Goal: Task Accomplishment & Management: Complete application form

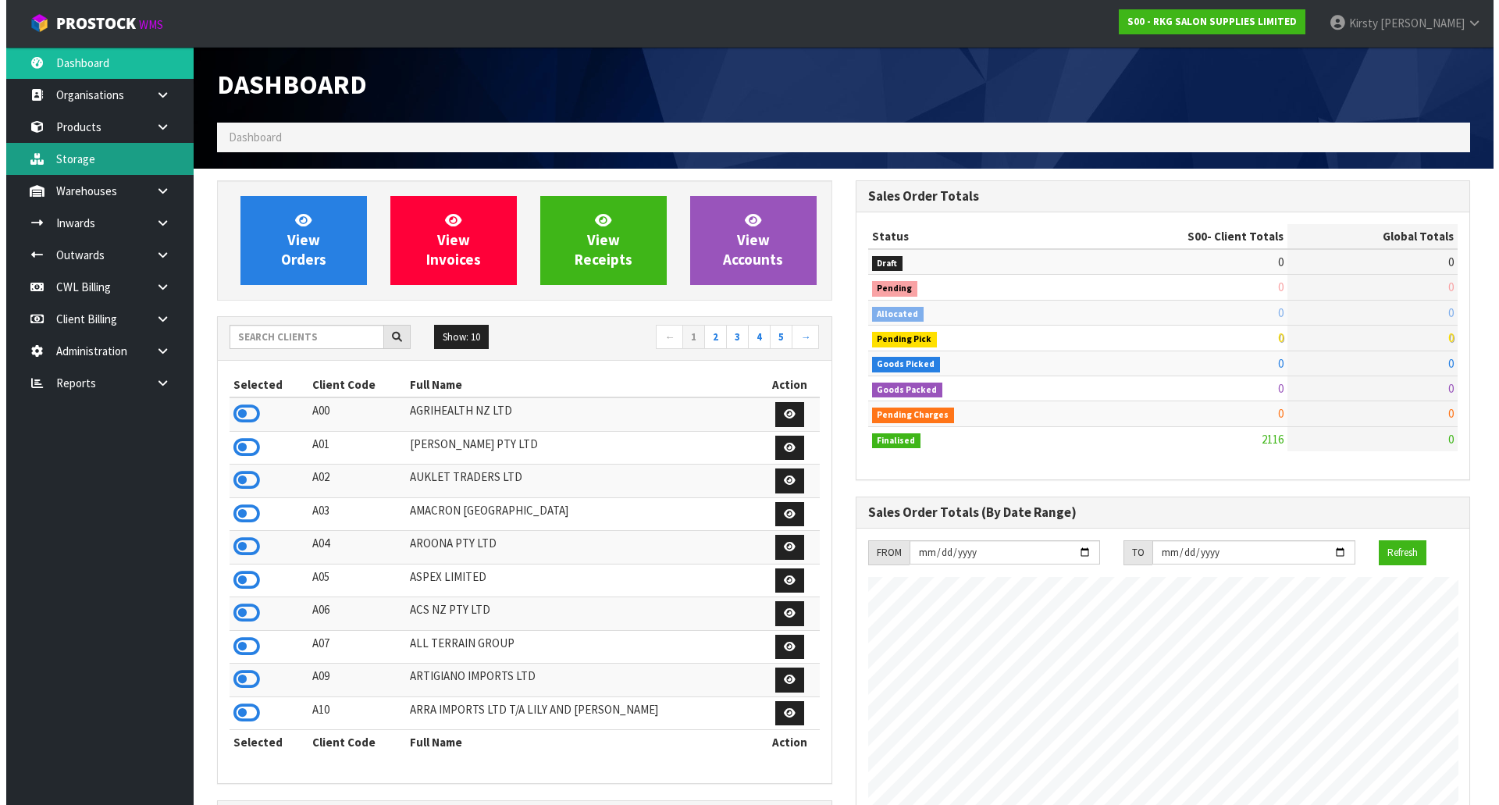
scroll to position [1183, 638]
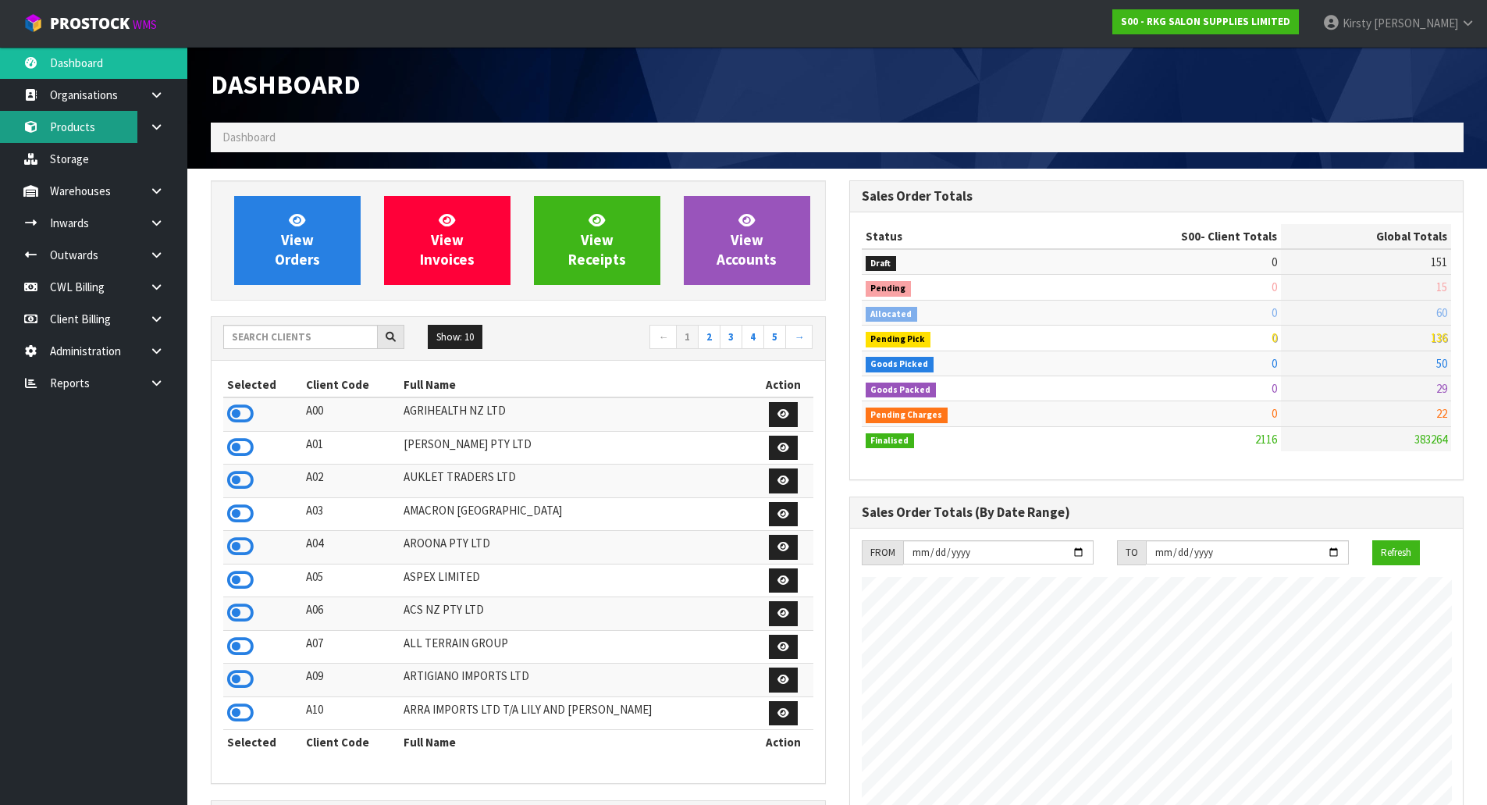
click at [77, 123] on link "Products" at bounding box center [93, 127] width 187 height 32
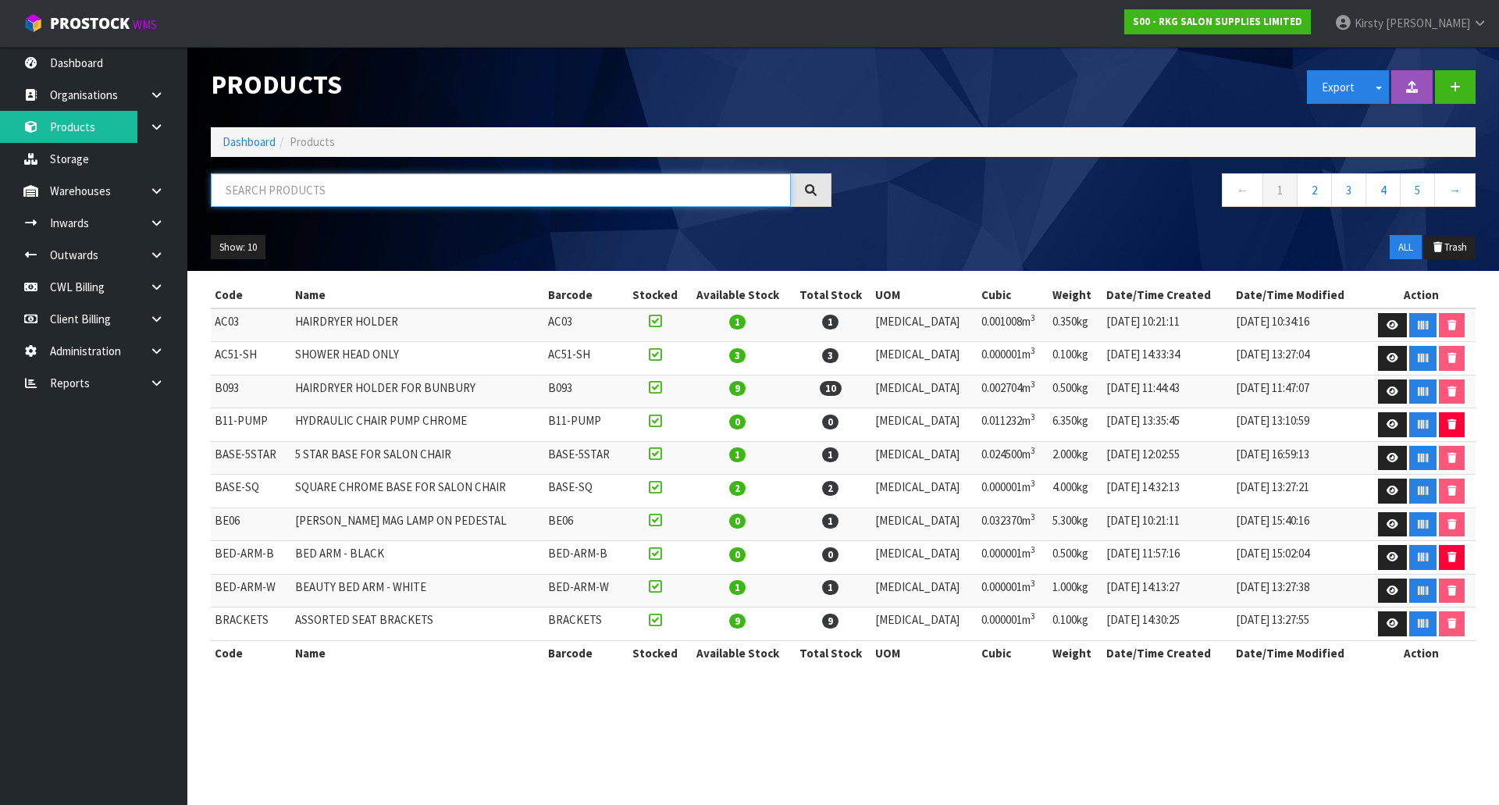
click at [250, 191] on input "text" at bounding box center [501, 190] width 580 height 34
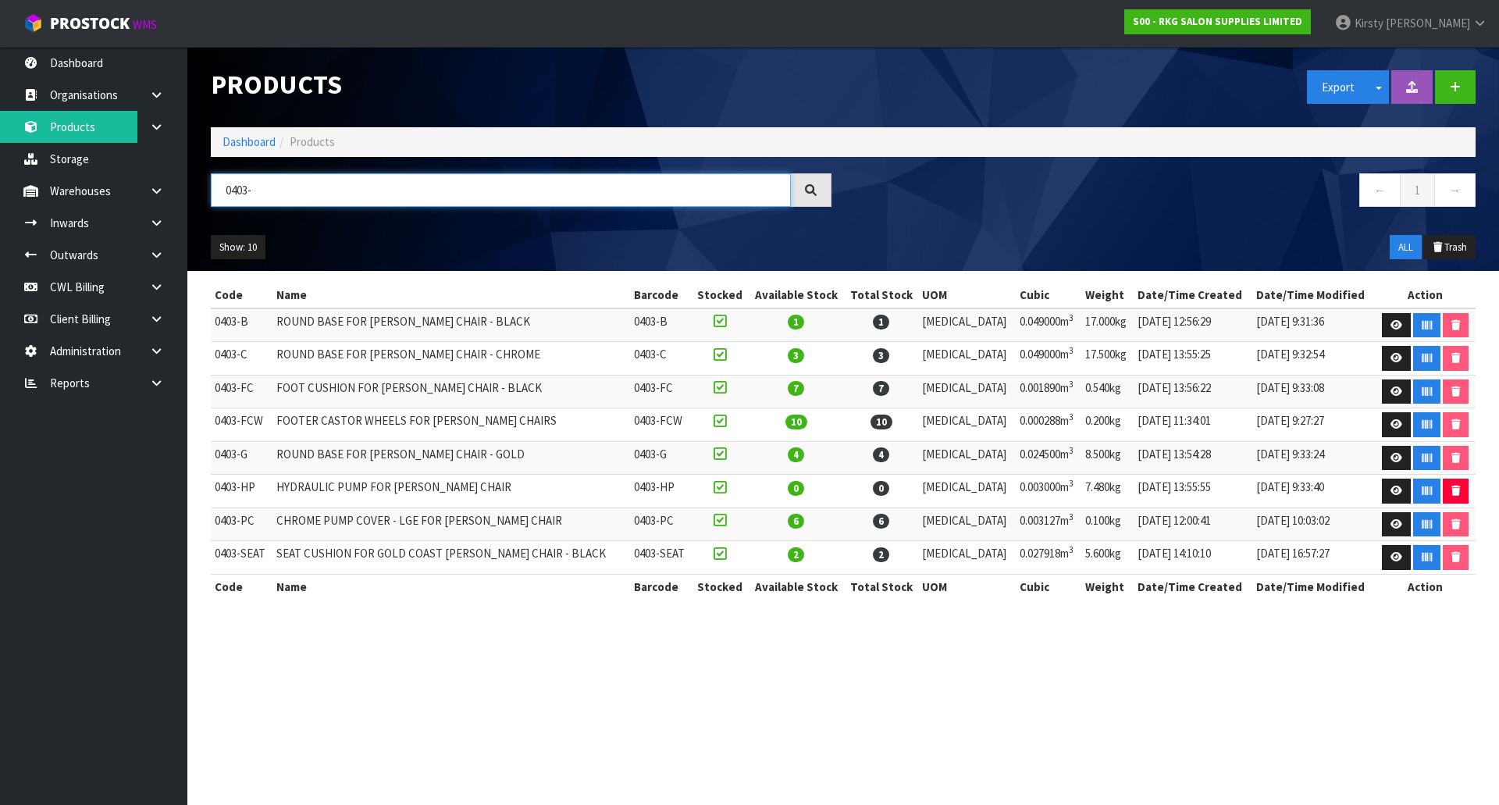
type input "0403-"
click at [157, 256] on icon at bounding box center [156, 255] width 15 height 12
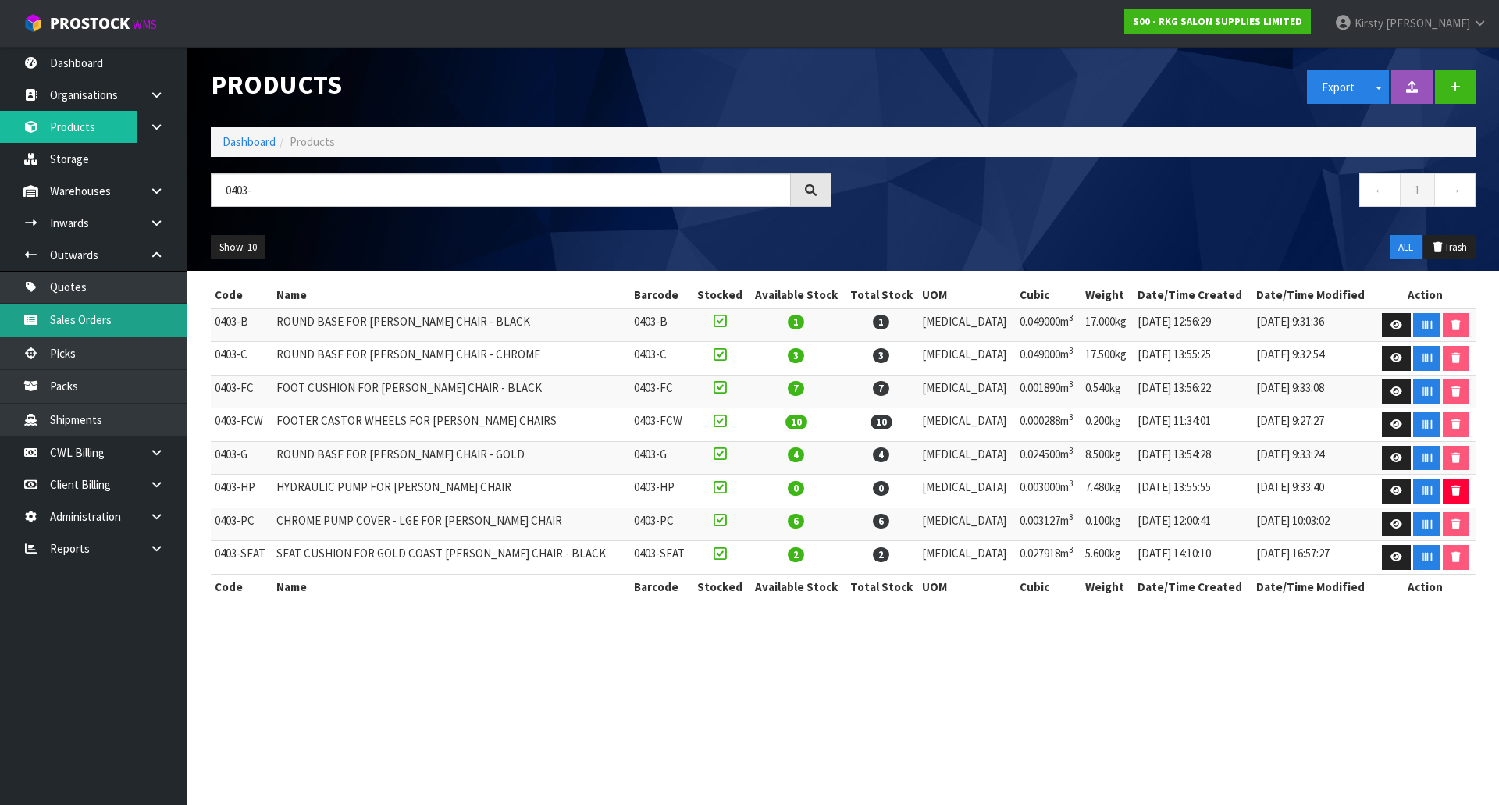
click at [87, 321] on link "Sales Orders" at bounding box center [93, 320] width 187 height 32
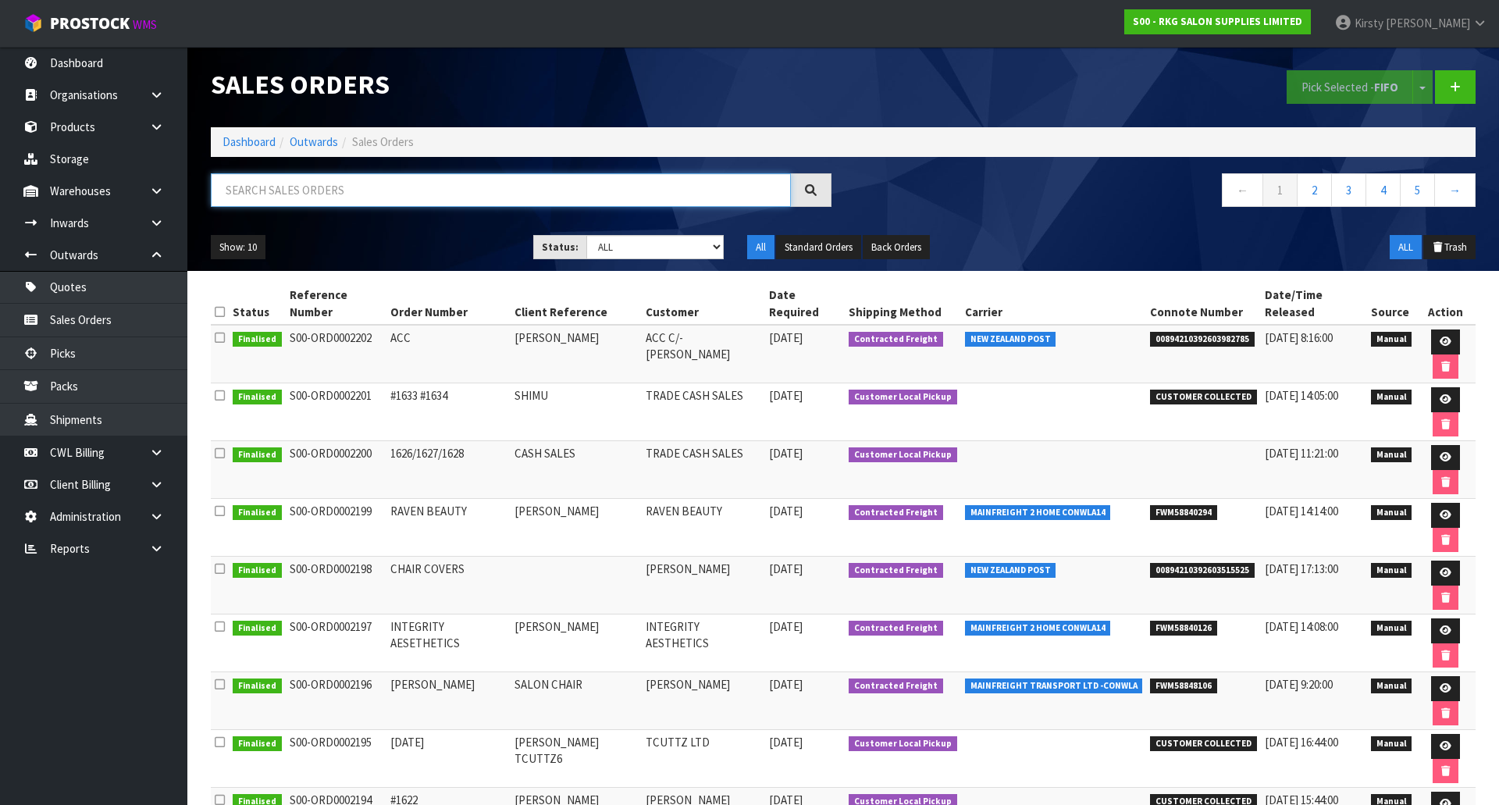
click at [246, 187] on input "text" at bounding box center [501, 190] width 580 height 34
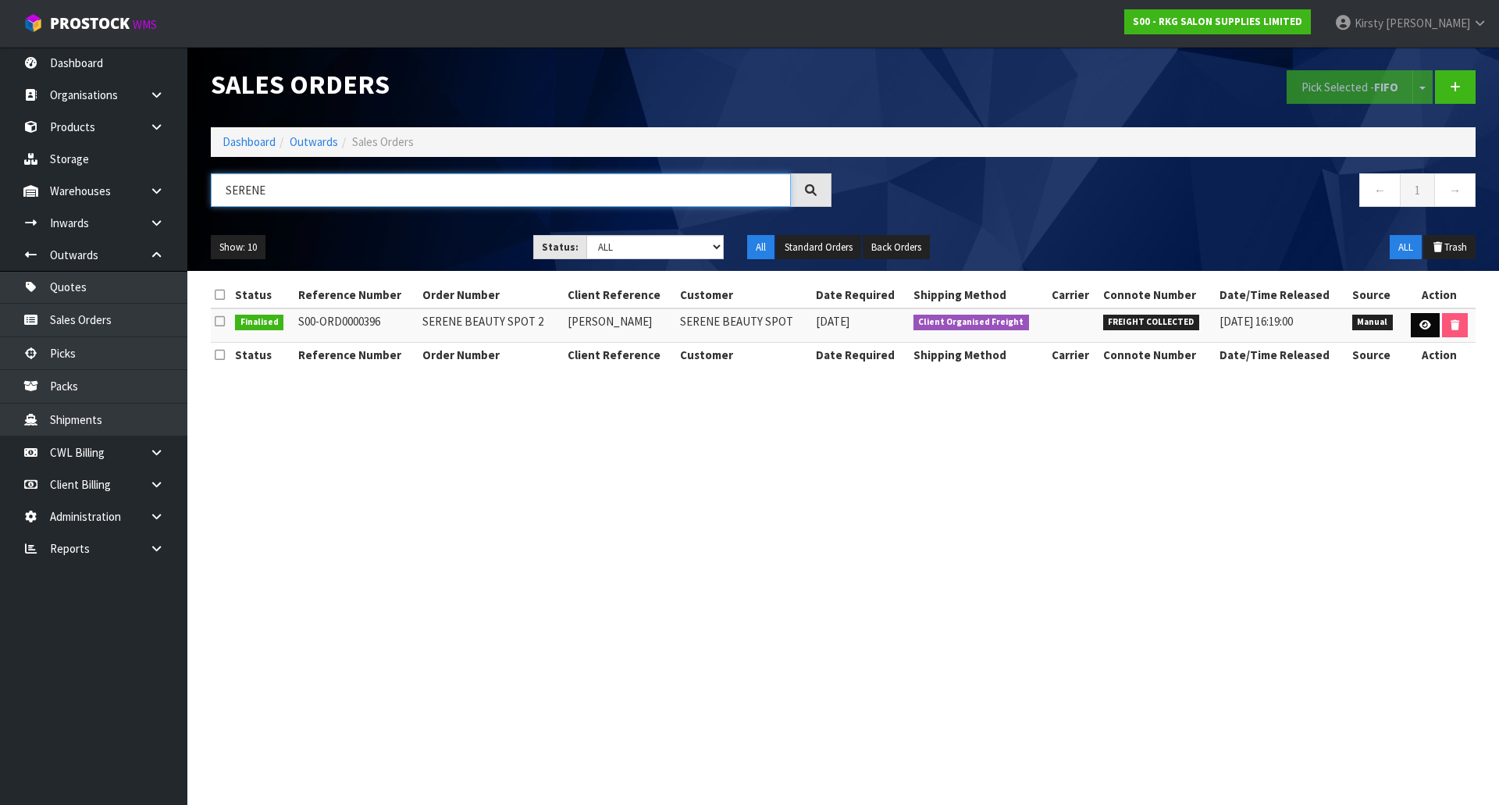
type input "SERENE"
click at [1426, 319] on link at bounding box center [1425, 325] width 29 height 25
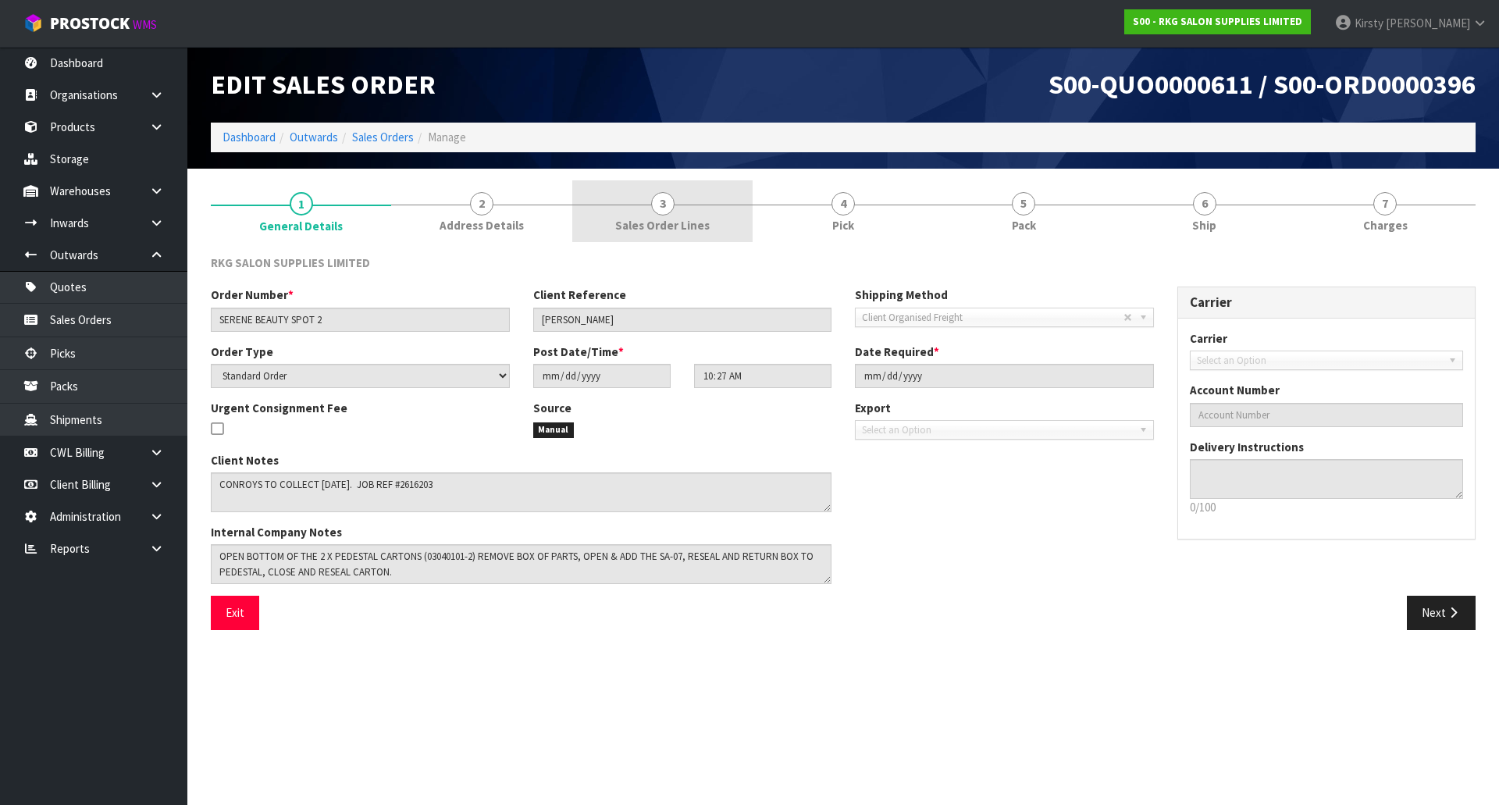
click at [672, 206] on span "3" at bounding box center [662, 203] width 23 height 23
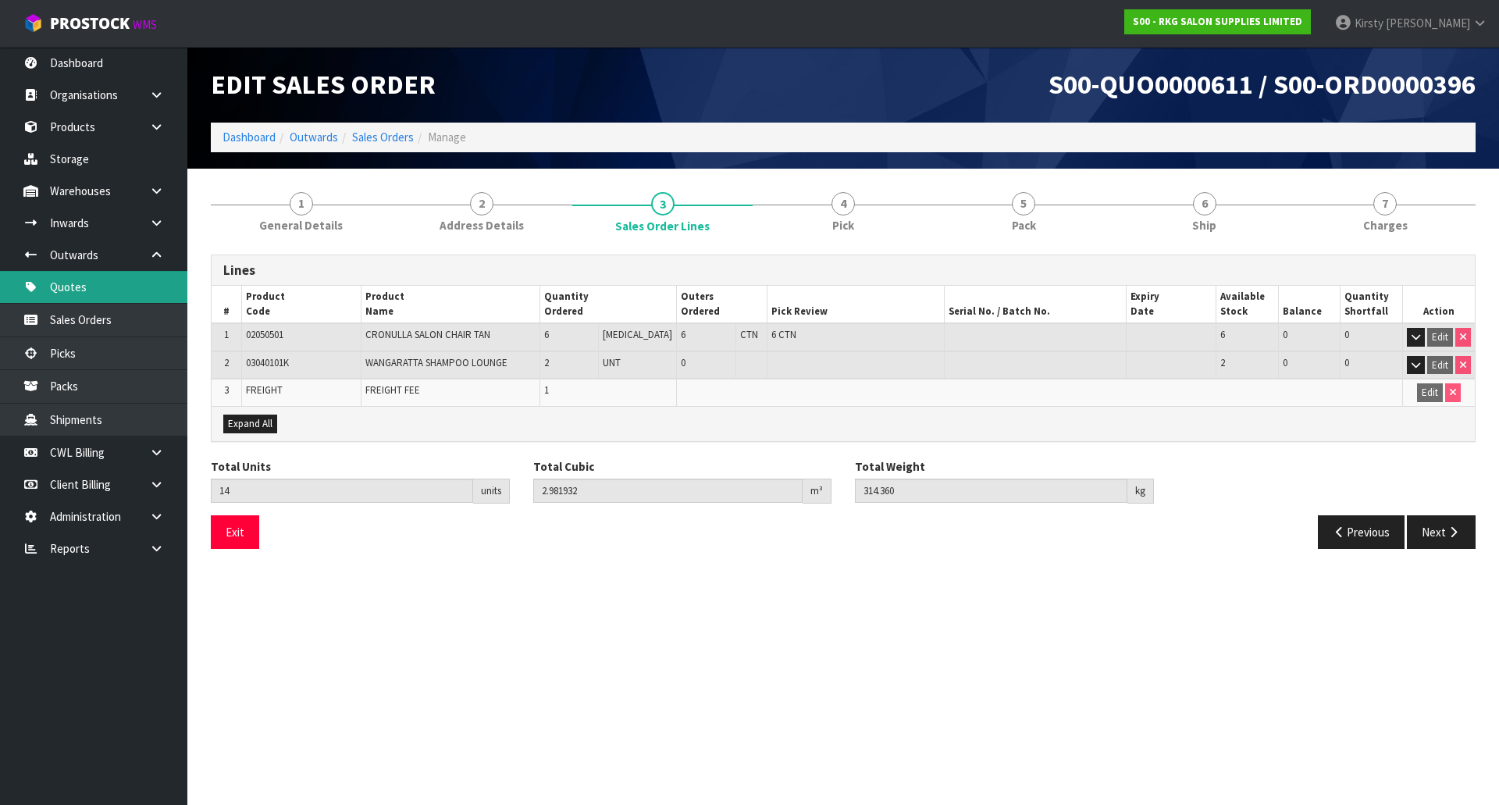
click at [81, 284] on link "Quotes" at bounding box center [93, 287] width 187 height 32
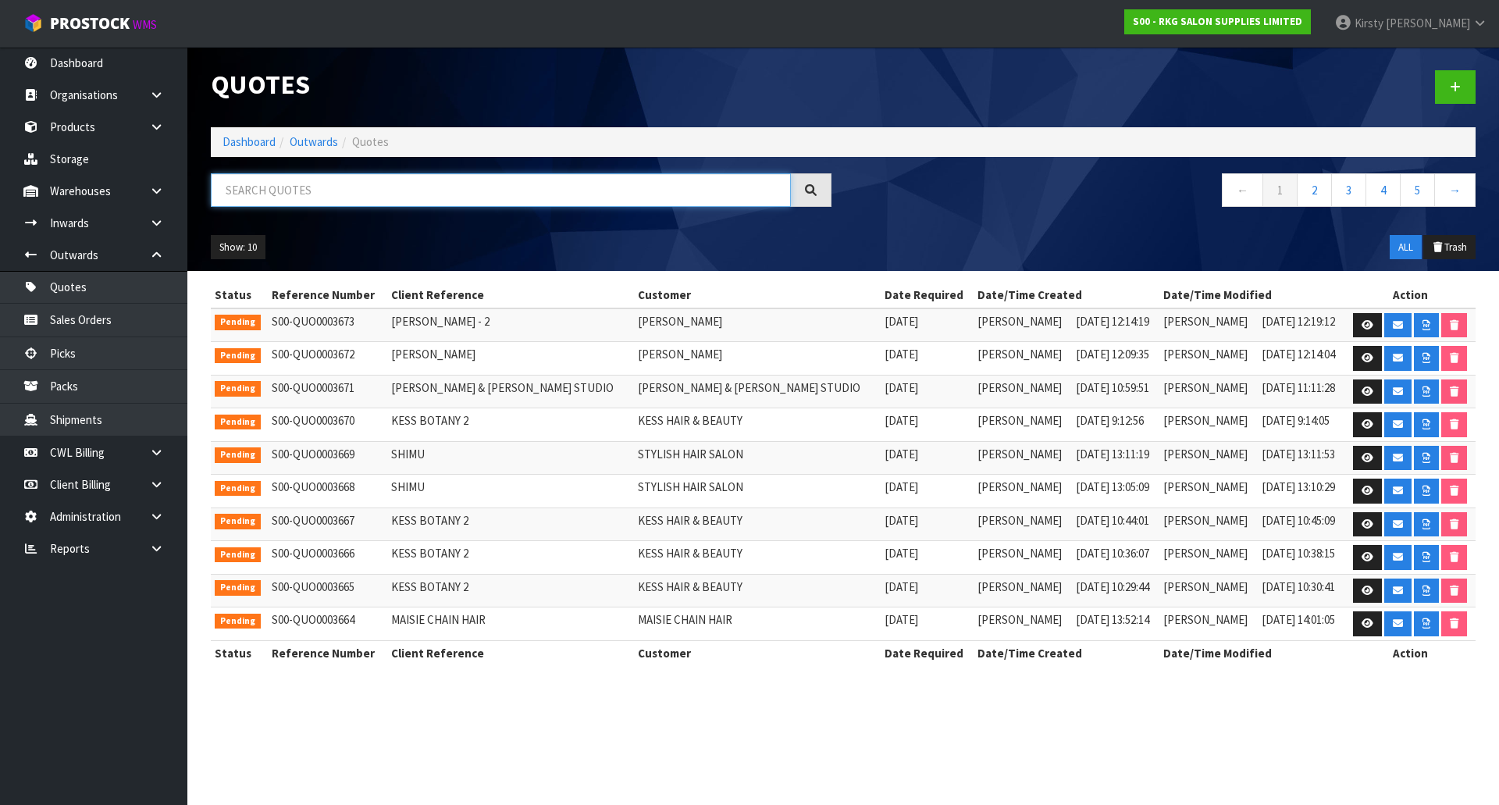
click at [263, 194] on input "text" at bounding box center [501, 190] width 580 height 34
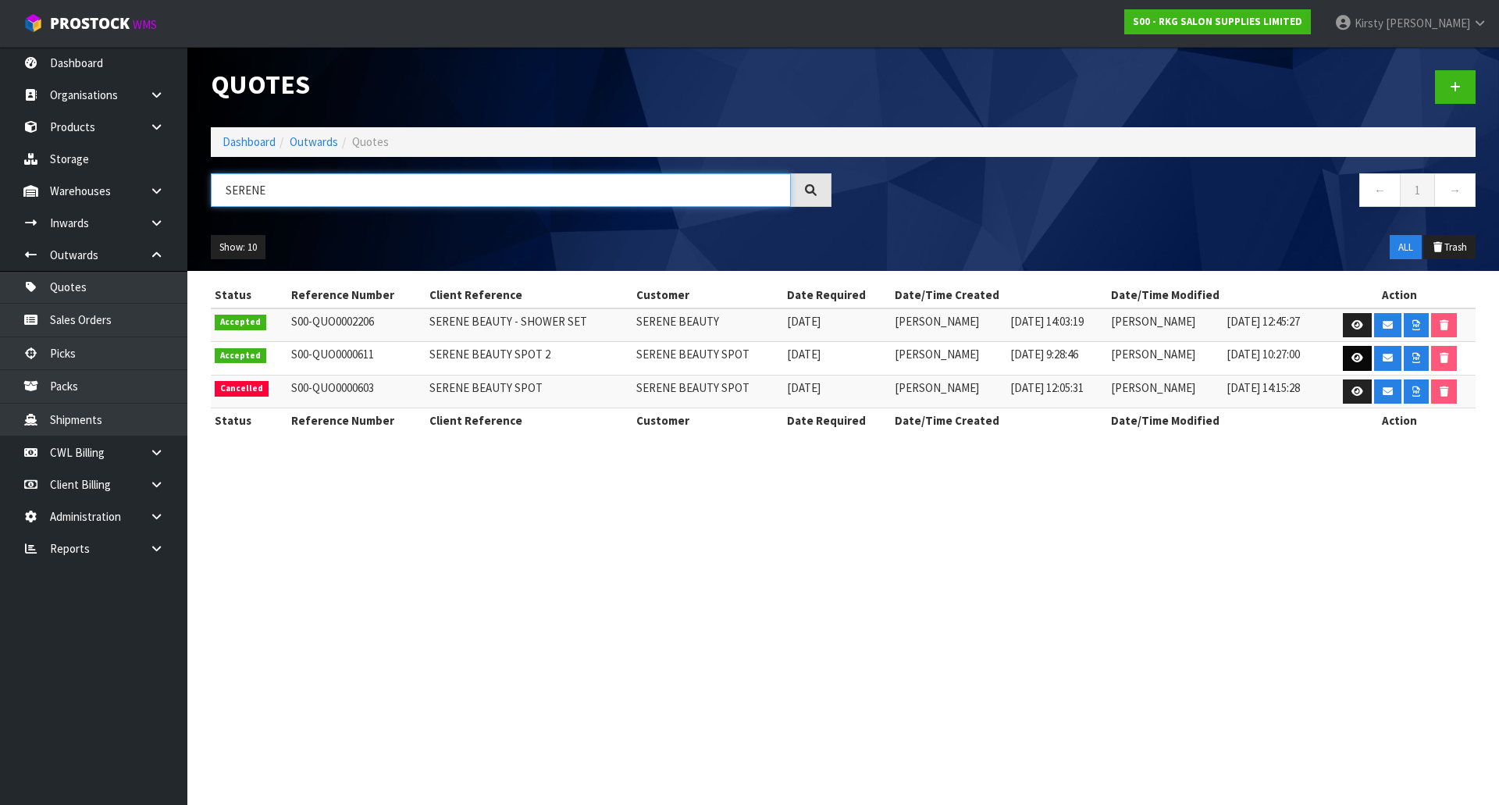
type input "SERENE"
click at [1352, 355] on icon at bounding box center [1358, 358] width 12 height 10
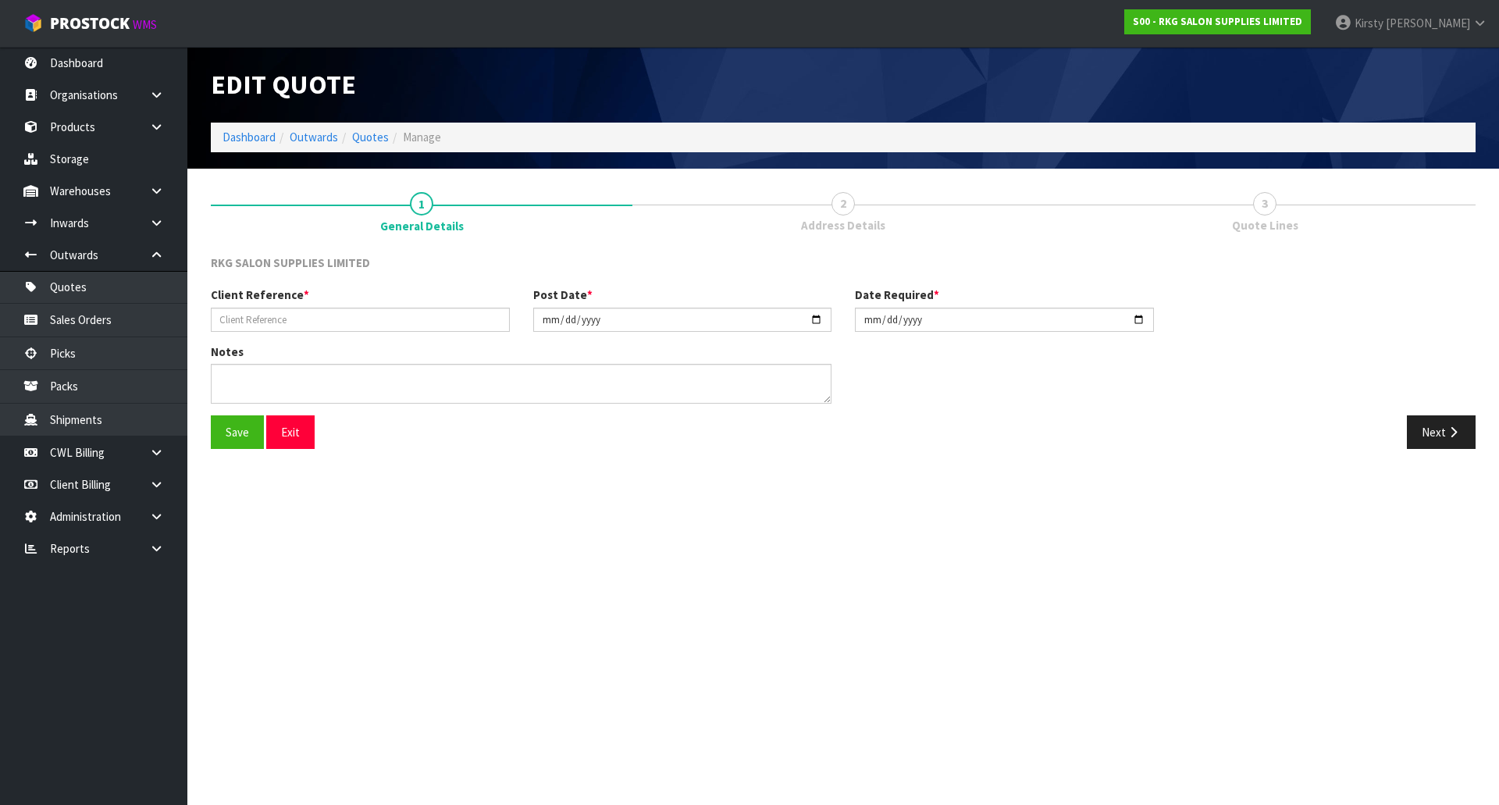
type input "SERENE BEAUTY SPOT 2"
type input "[DATE]"
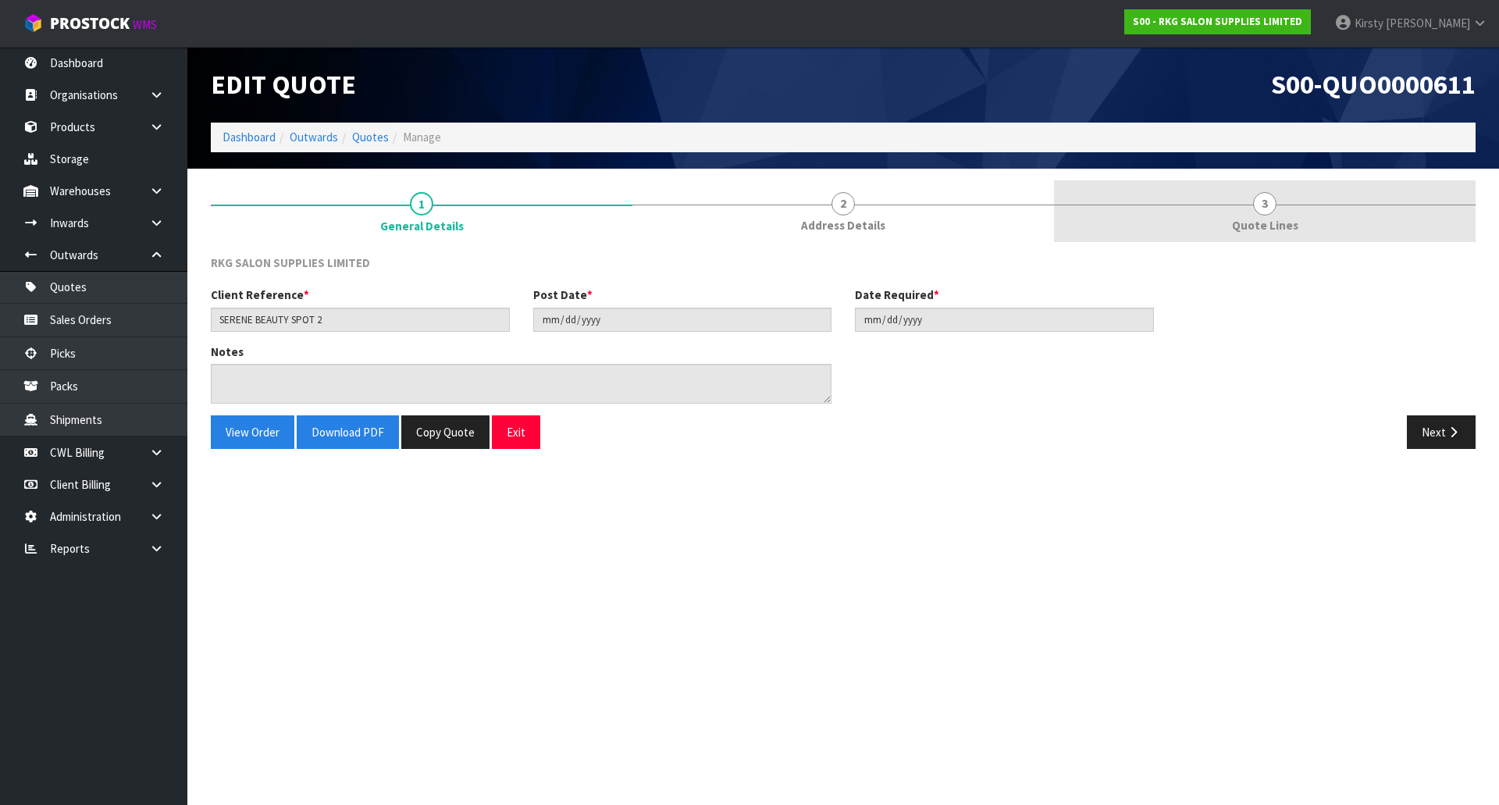
click at [1277, 210] on link "3 Quote Lines" at bounding box center [1265, 211] width 422 height 62
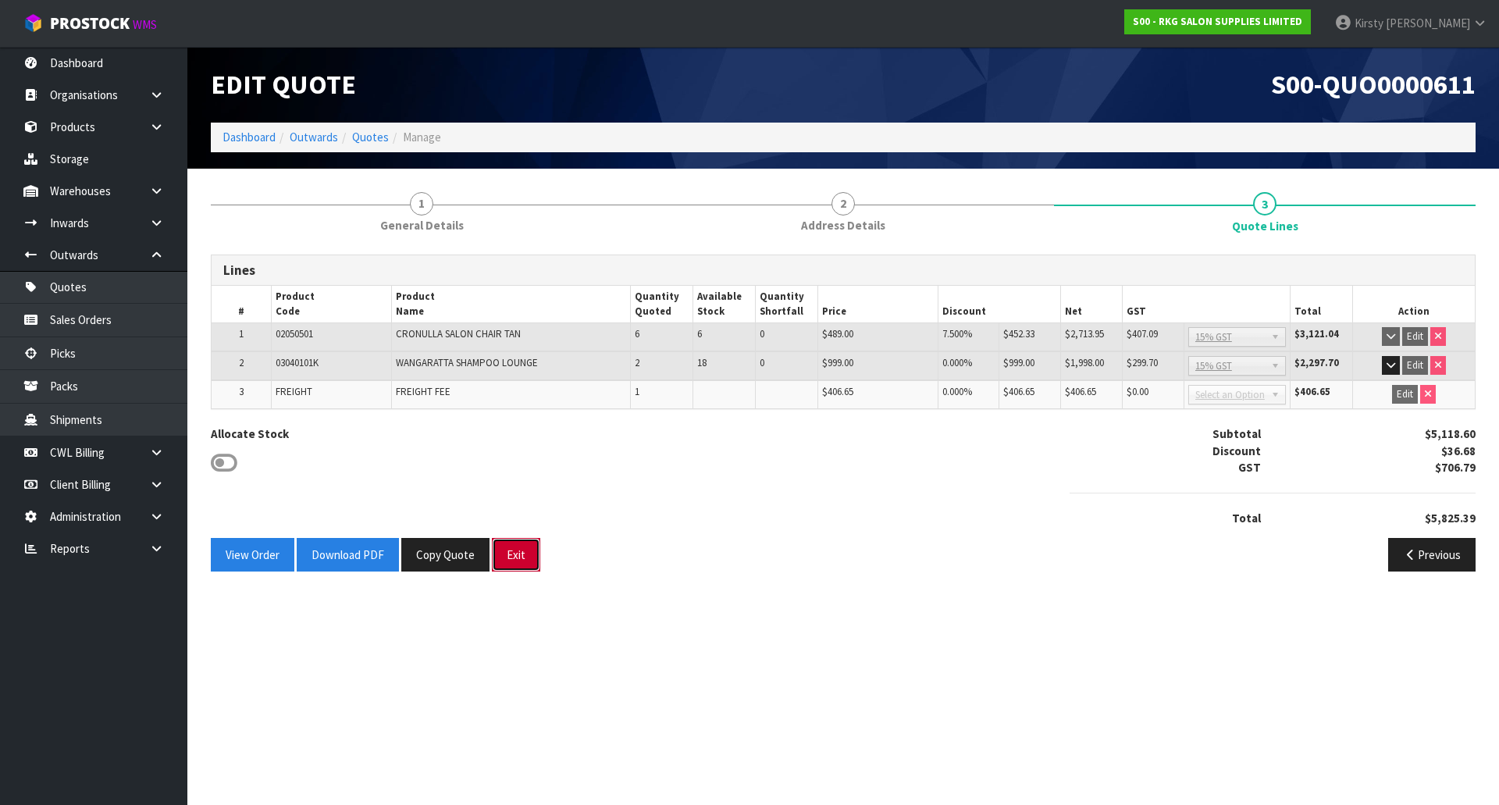
click at [506, 561] on button "Exit" at bounding box center [516, 555] width 48 height 34
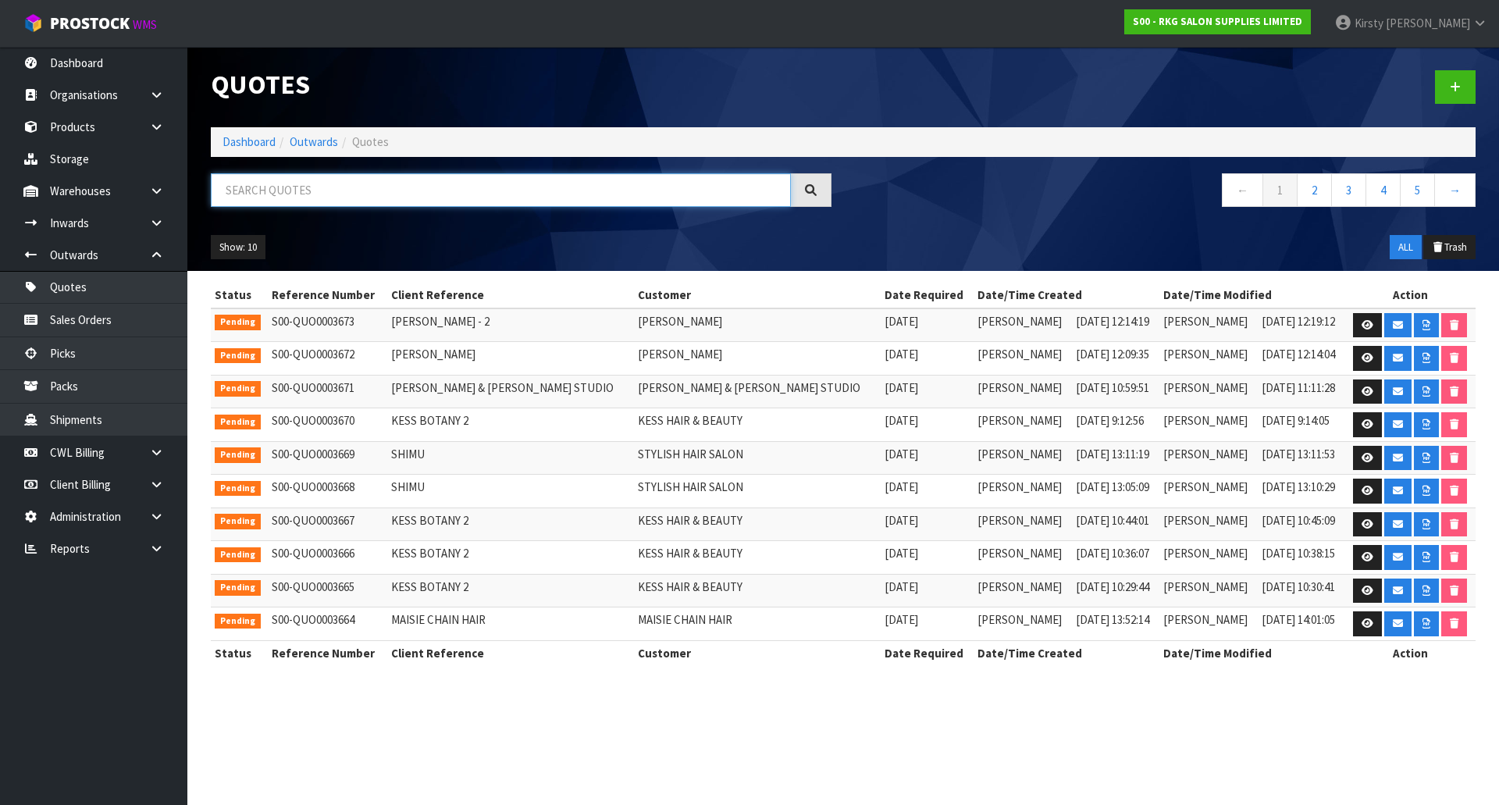
click at [270, 190] on input "text" at bounding box center [501, 190] width 580 height 34
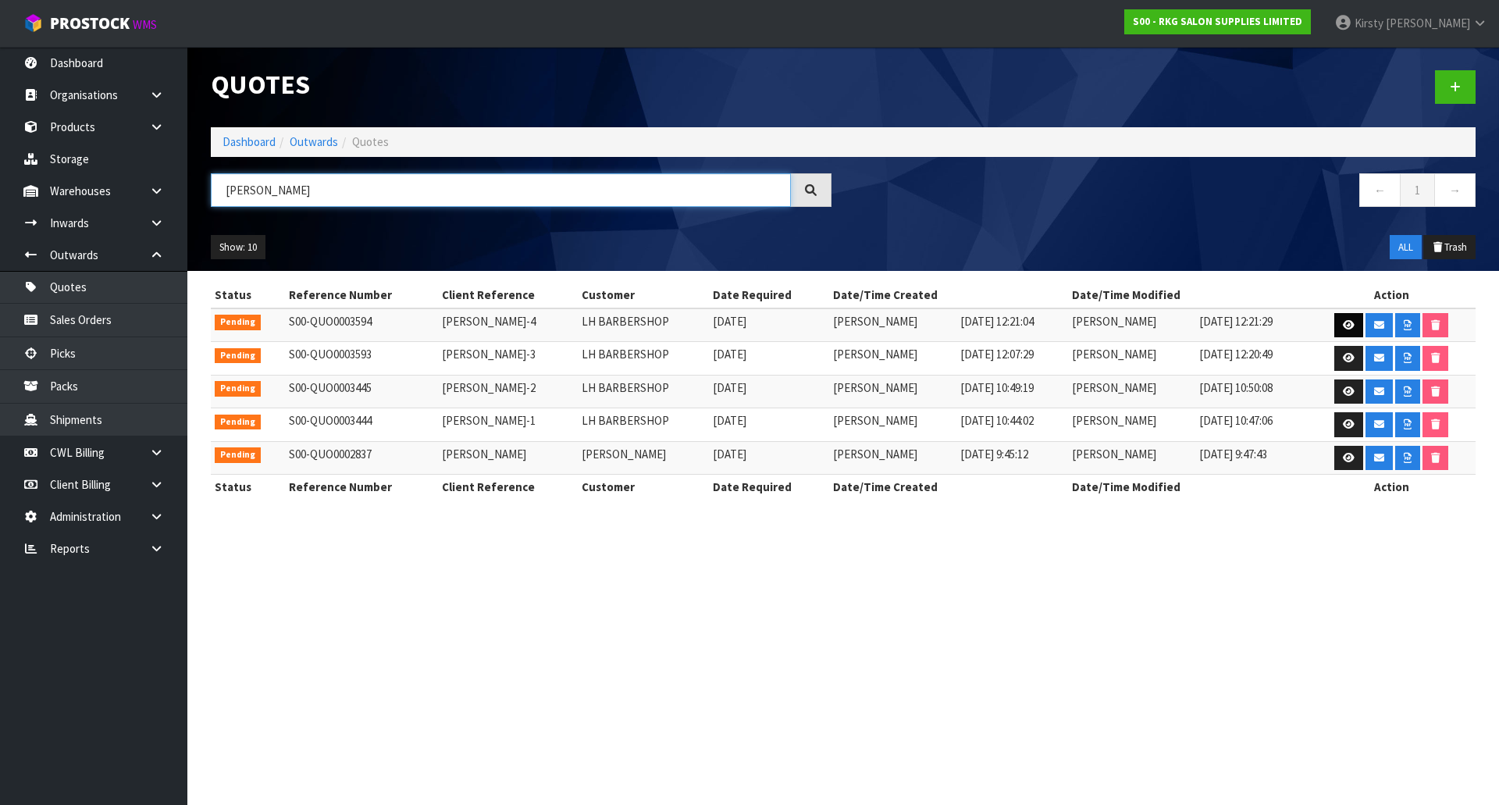
type input "[PERSON_NAME]"
click at [76, 124] on link "Products" at bounding box center [93, 127] width 187 height 32
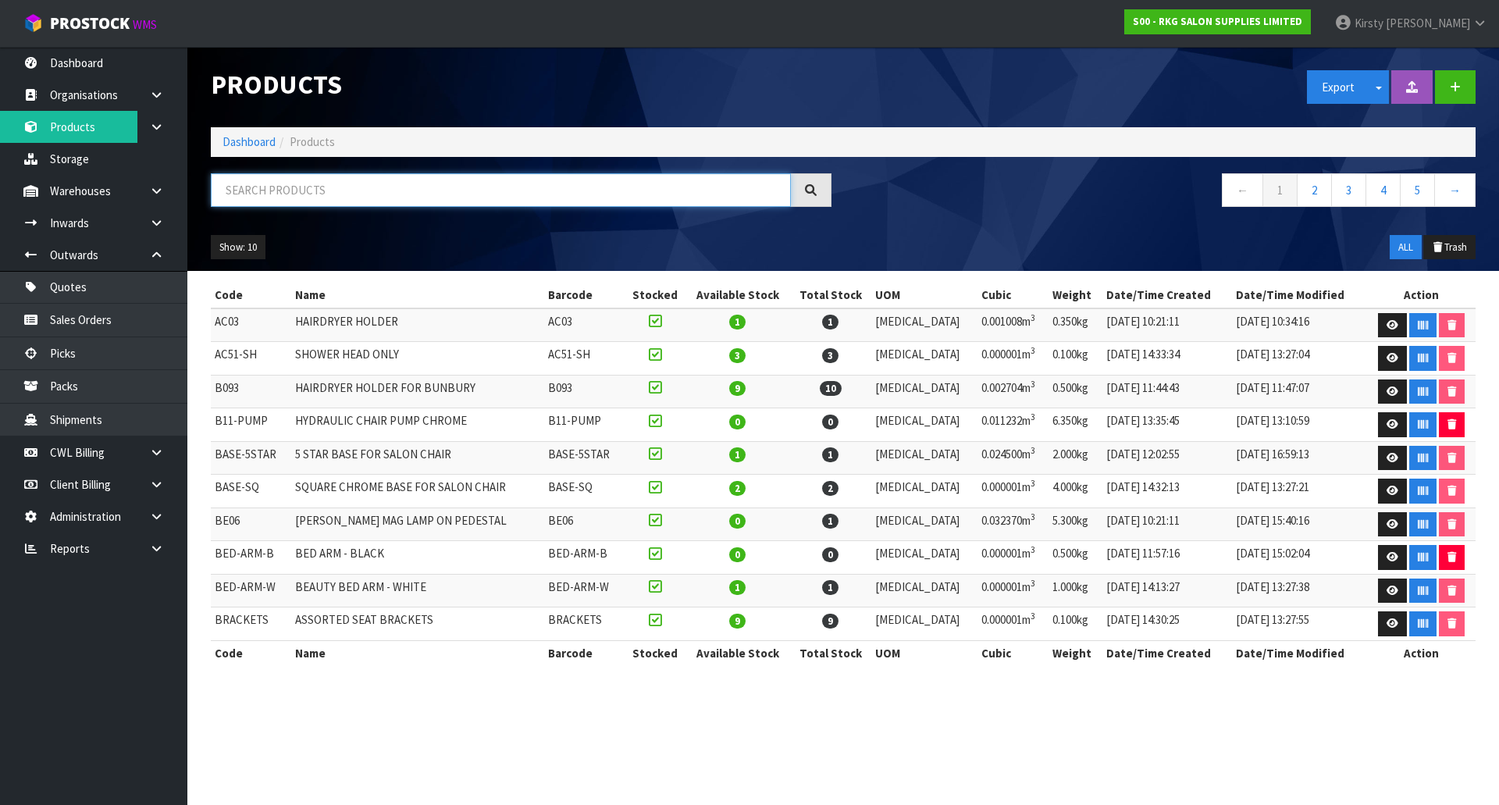
click at [275, 187] on input "text" at bounding box center [501, 190] width 580 height 34
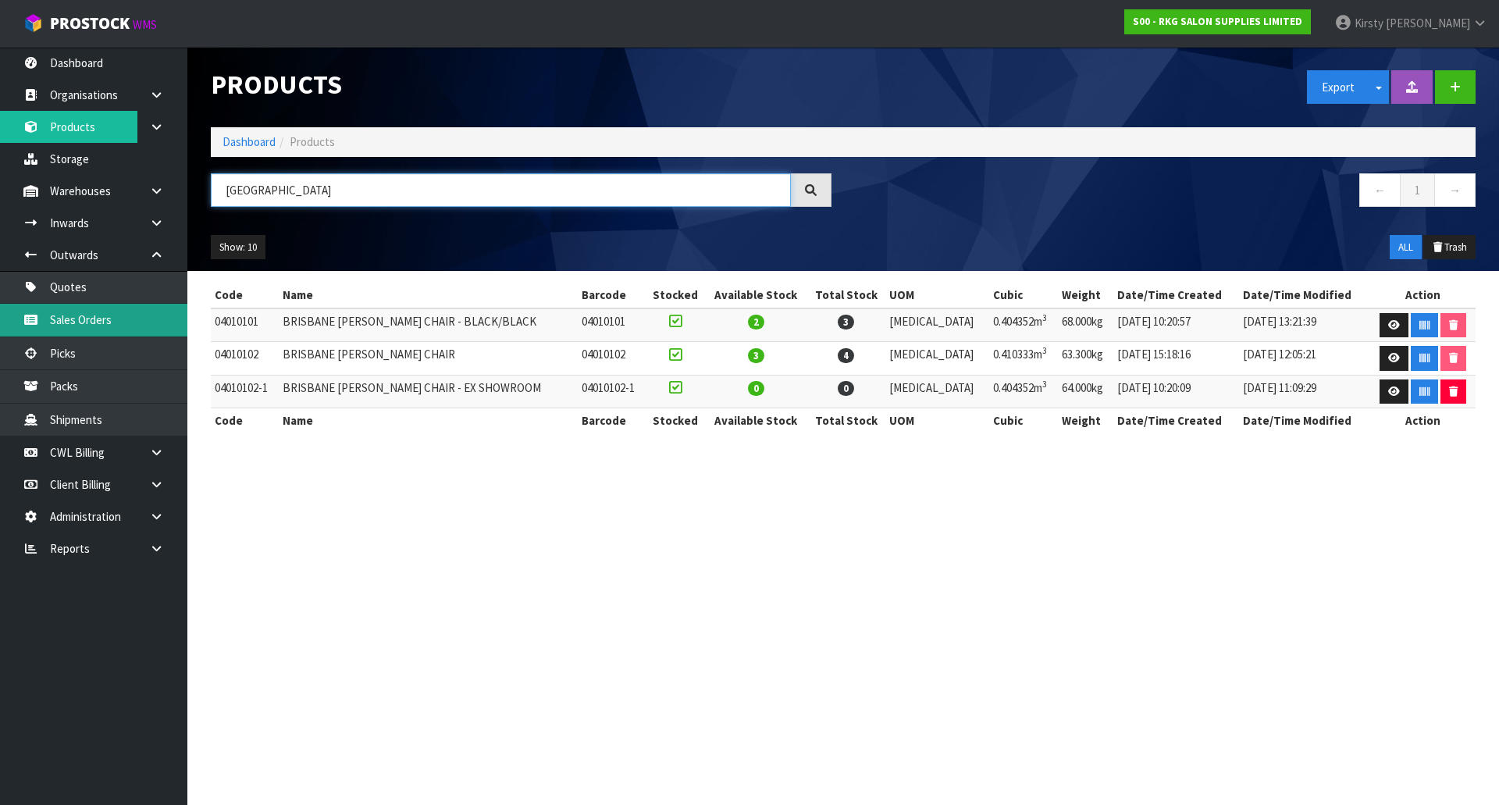
type input "[GEOGRAPHIC_DATA]"
click at [87, 322] on link "Sales Orders" at bounding box center [93, 320] width 187 height 32
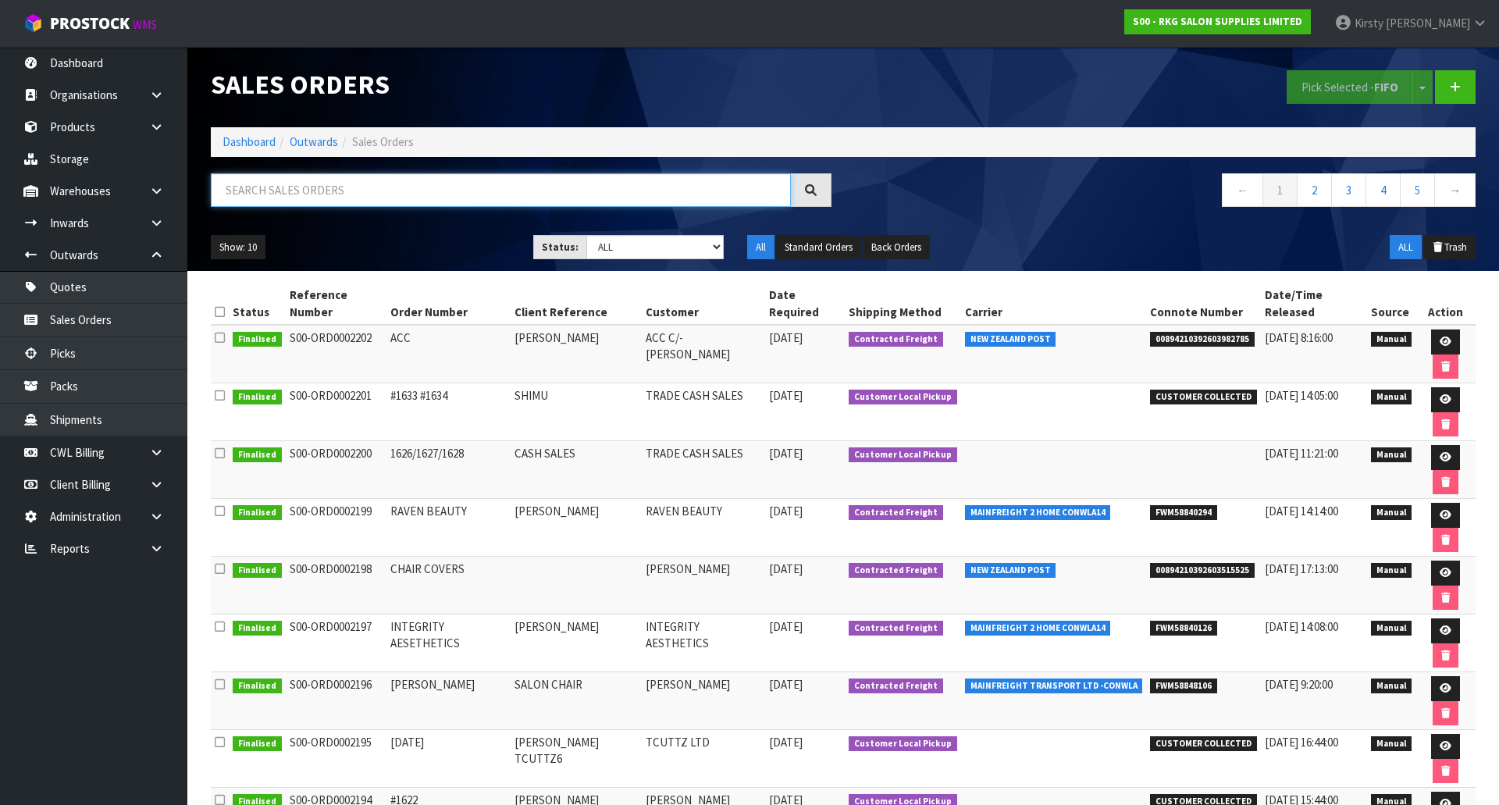
click at [284, 194] on input "text" at bounding box center [501, 190] width 580 height 34
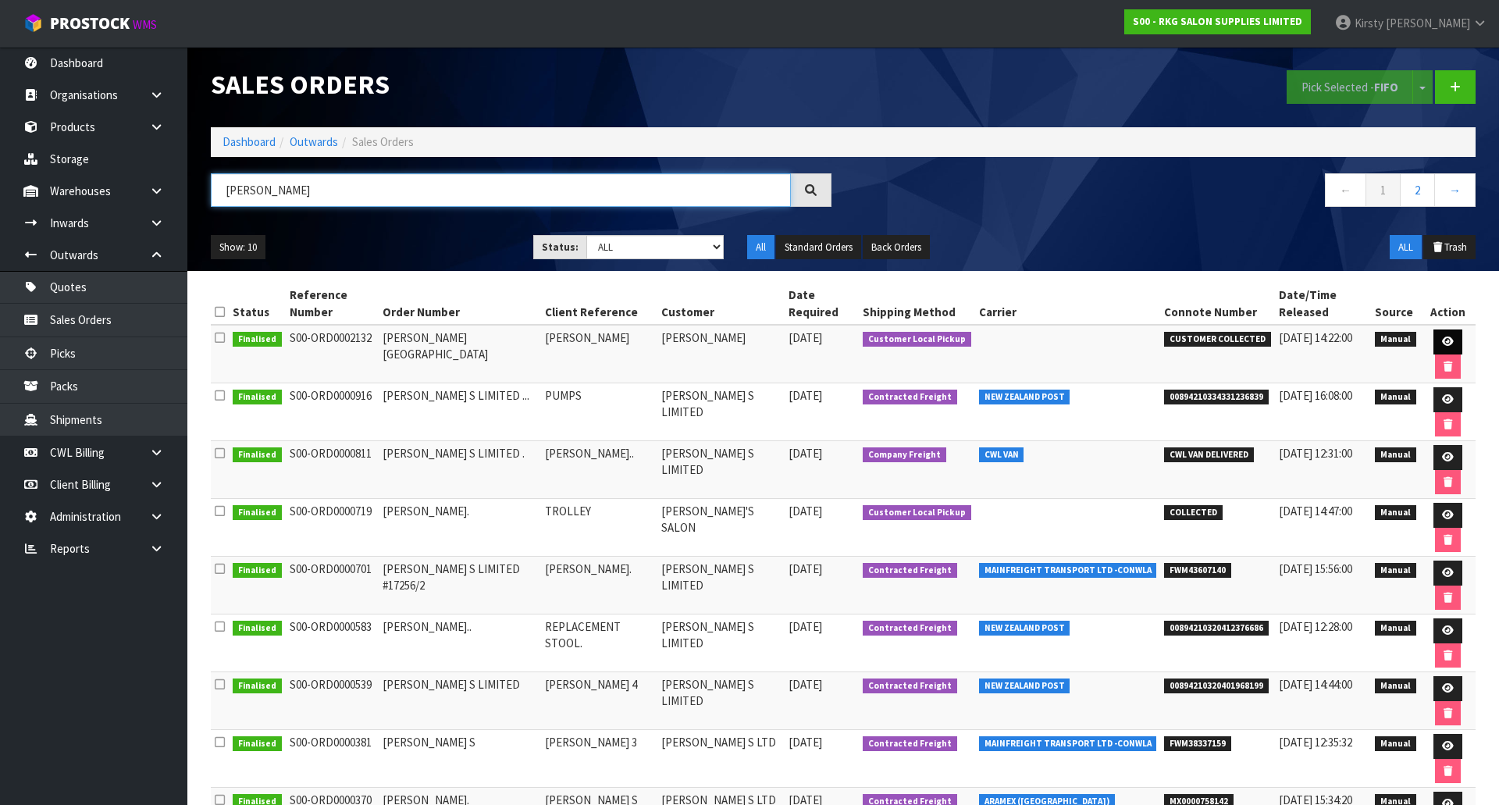
type input "[PERSON_NAME]"
click at [1442, 337] on icon at bounding box center [1448, 342] width 12 height 10
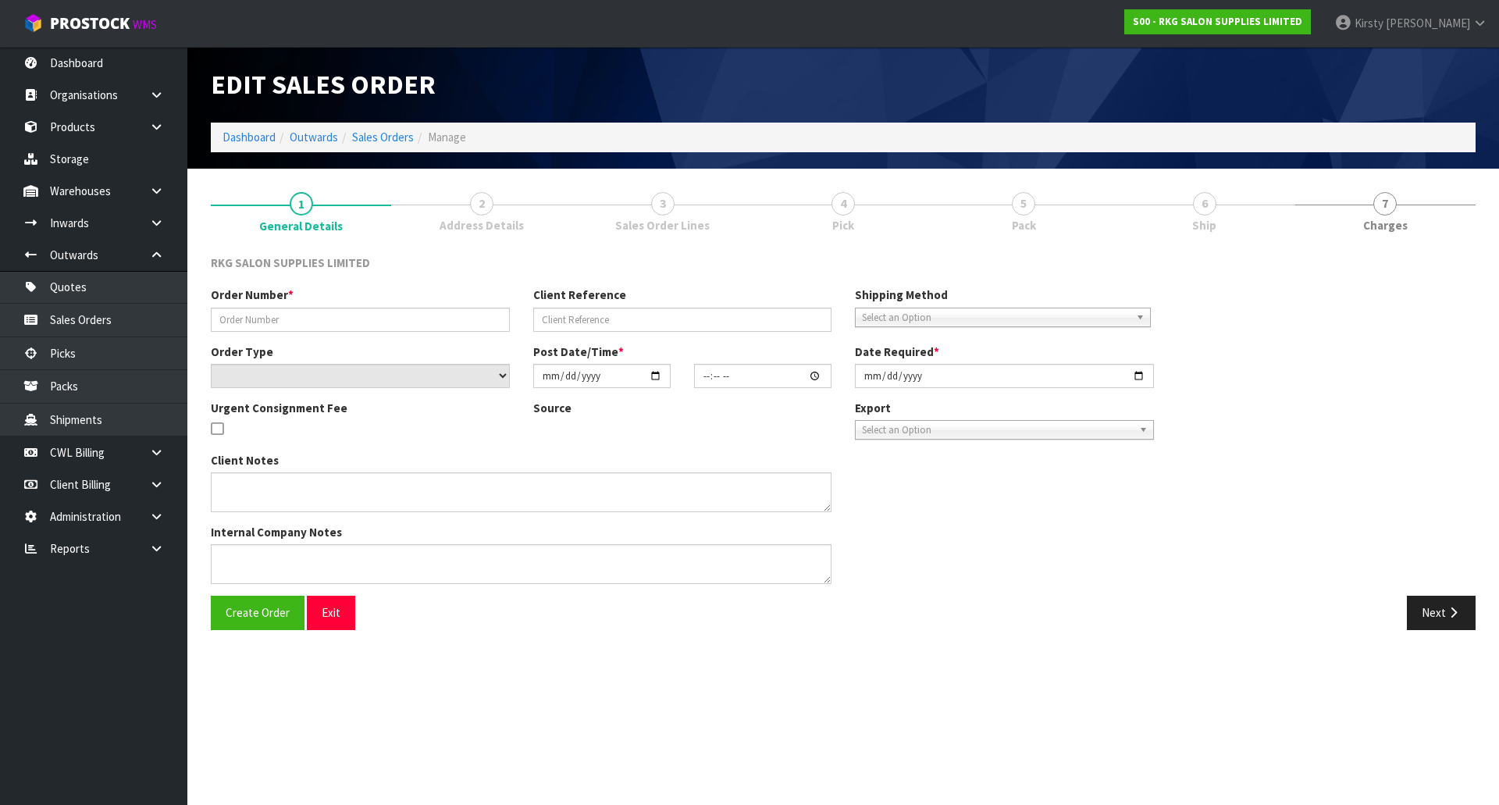
type input "[PERSON_NAME][GEOGRAPHIC_DATA]"
type input "[PERSON_NAME]"
select select "number:0"
type input "[DATE]"
type input "00:00:00.000"
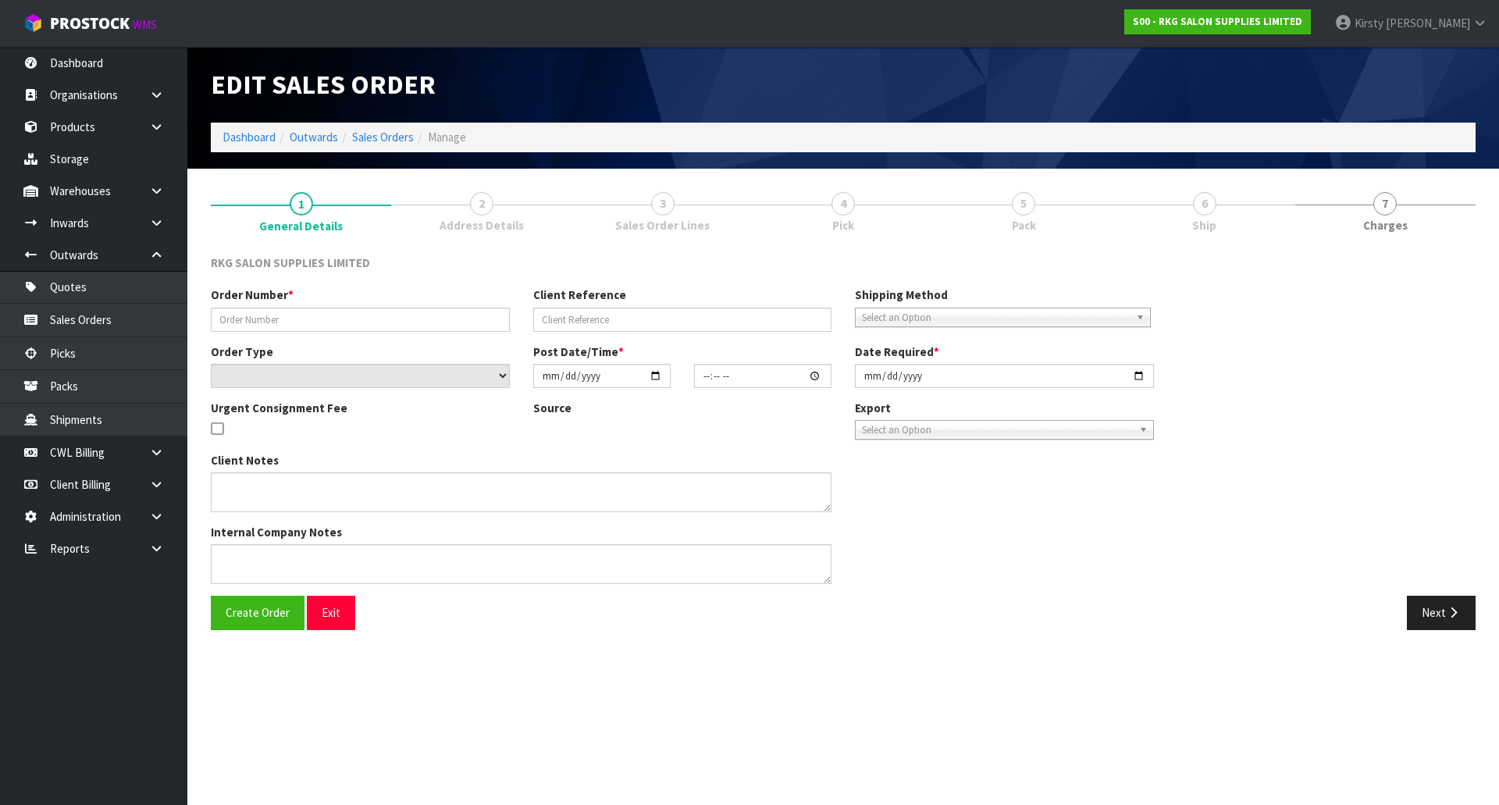
type input "[DATE]"
type textarea "PICK UP [DATE] [DATE]"
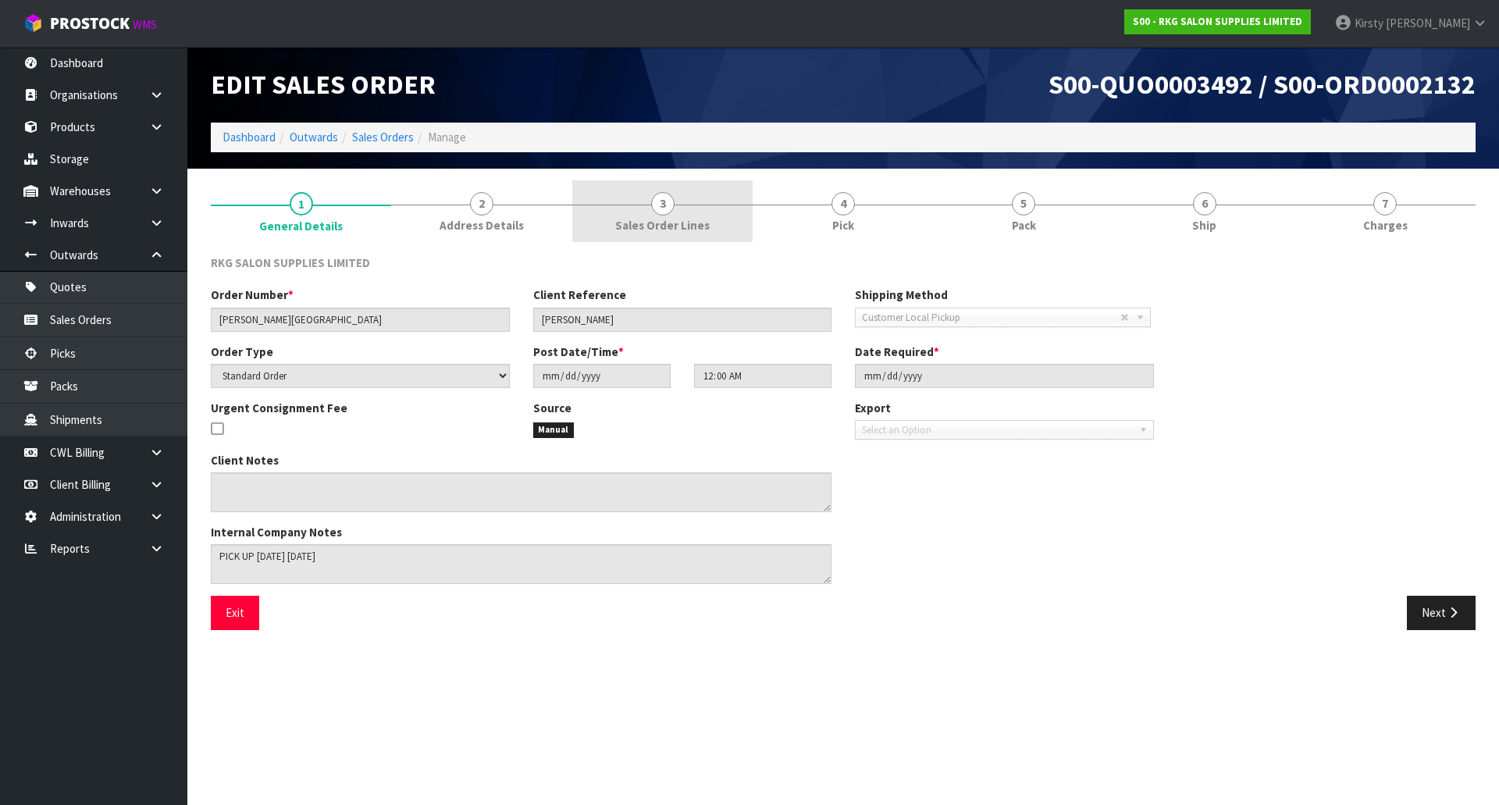
click at [654, 205] on span "3" at bounding box center [662, 203] width 23 height 23
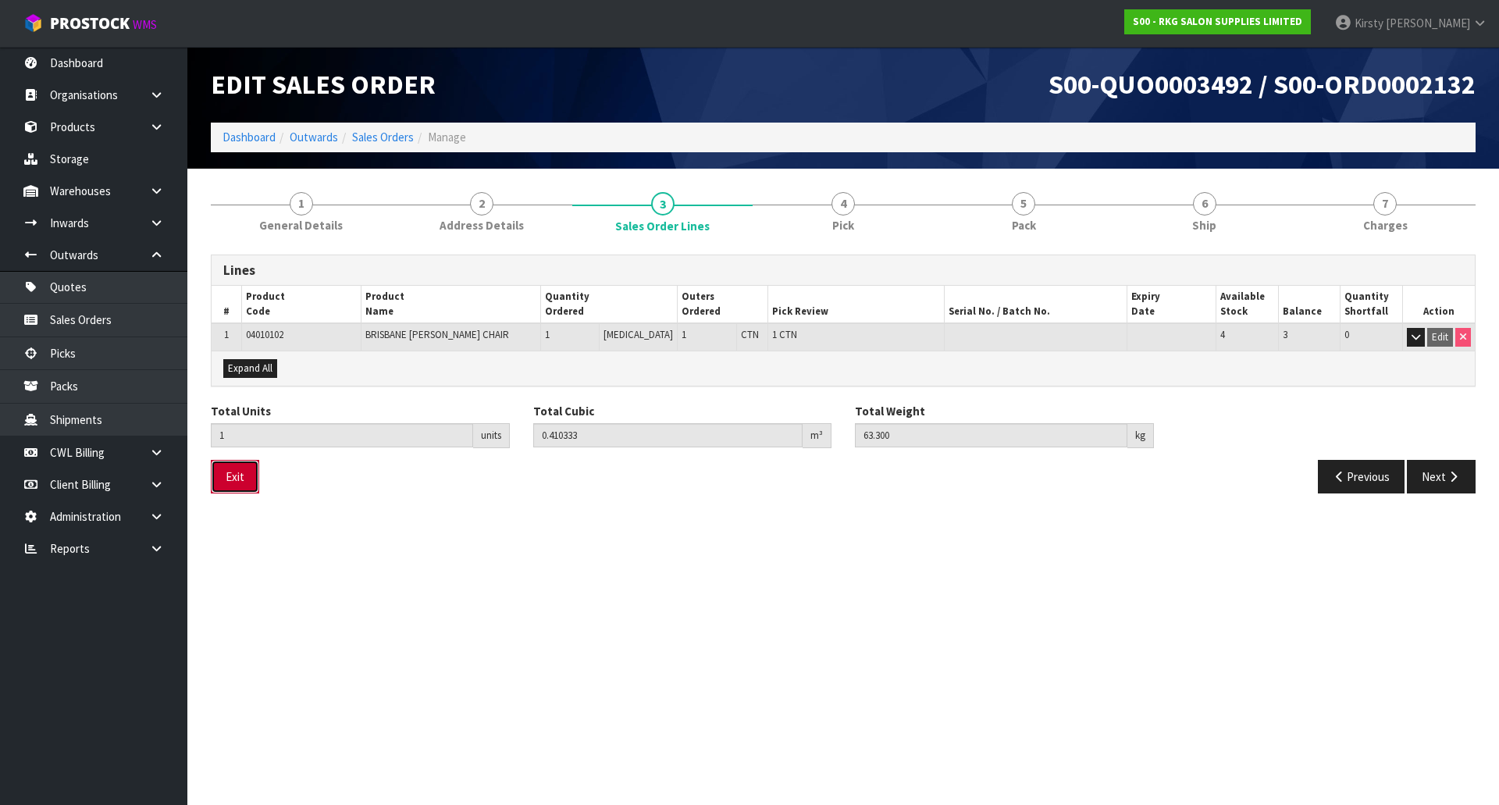
click at [249, 476] on button "Exit" at bounding box center [235, 477] width 48 height 34
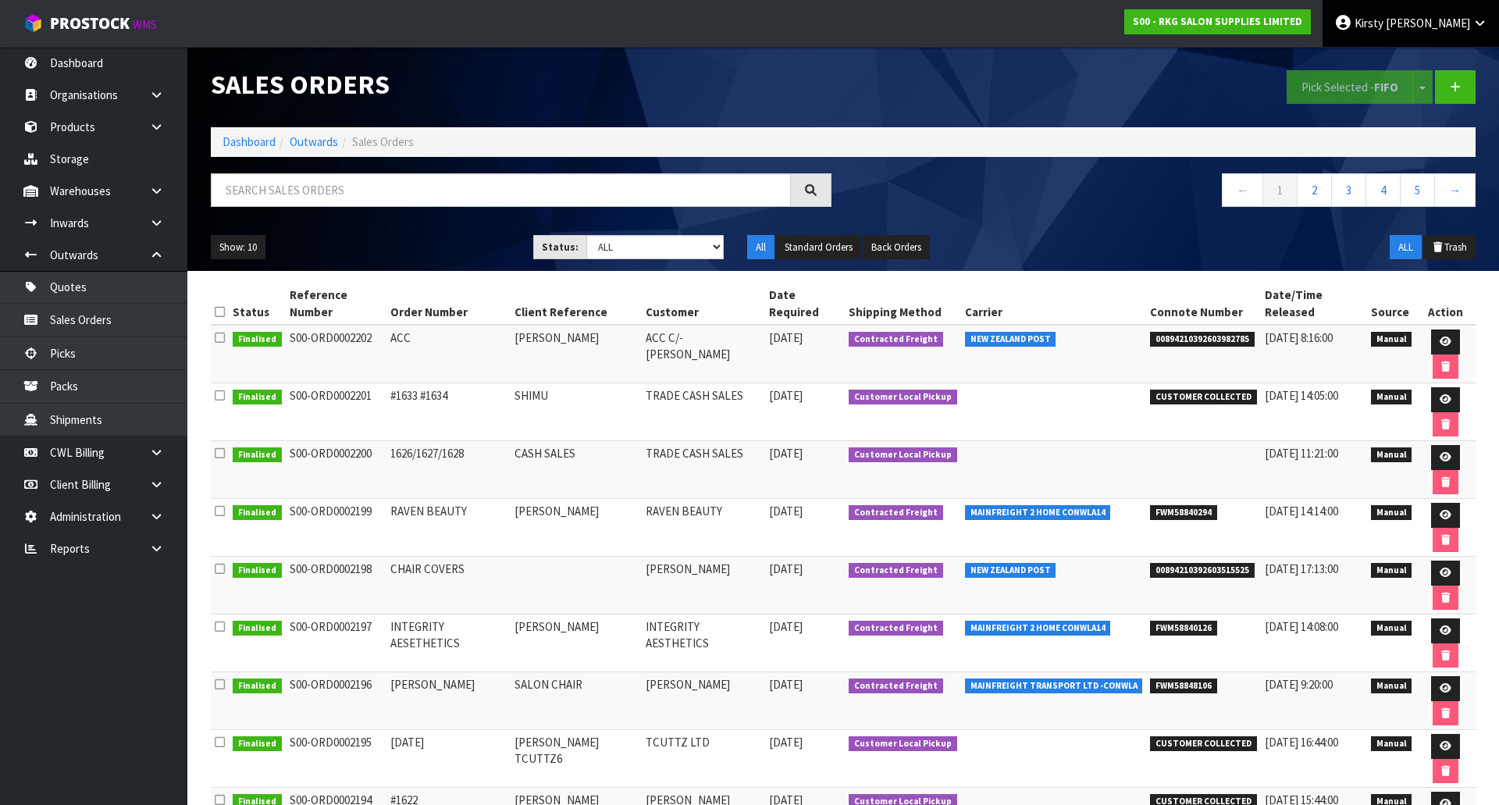
click at [1384, 21] on span "Kirsty" at bounding box center [1369, 23] width 29 height 15
click at [1413, 64] on link "Logout" at bounding box center [1436, 62] width 123 height 21
